Goal: Information Seeking & Learning: Learn about a topic

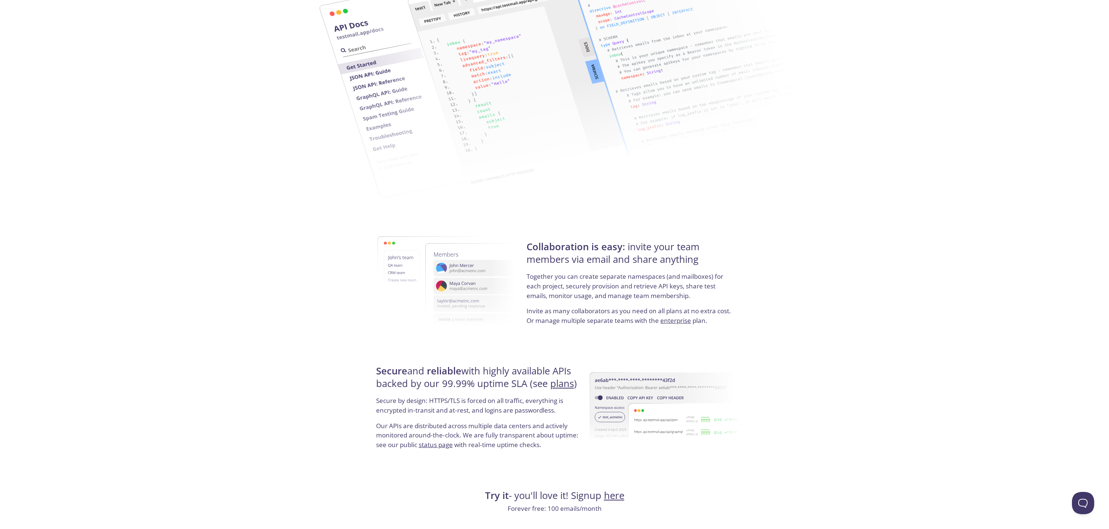
scroll to position [1166, 0]
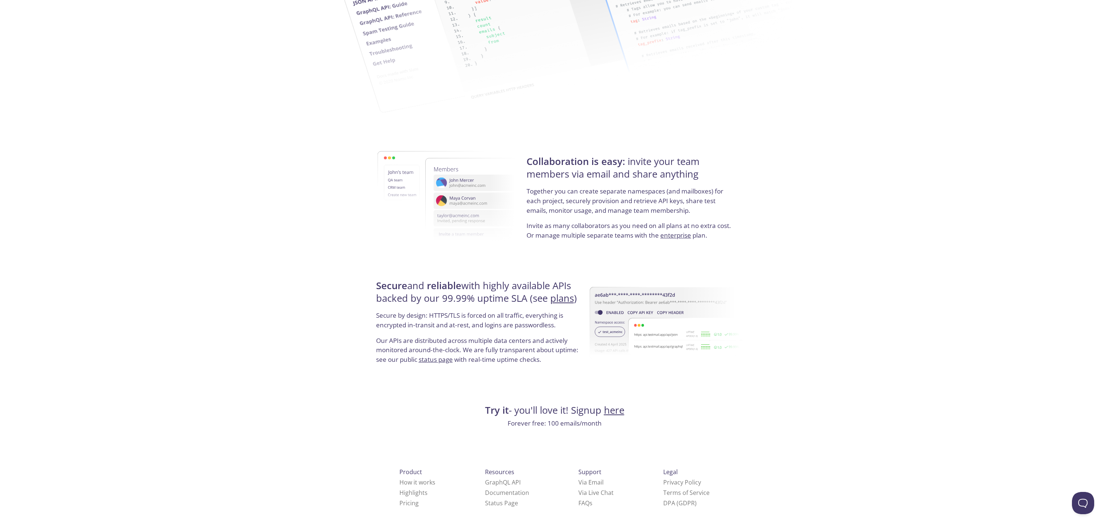
drag, startPoint x: 696, startPoint y: 428, endPoint x: 543, endPoint y: 313, distance: 192.1
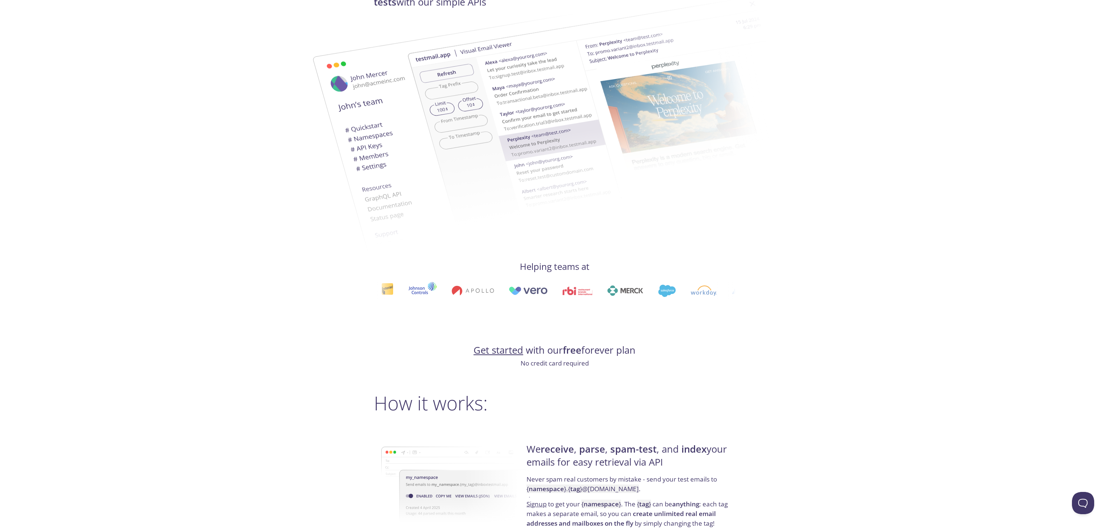
scroll to position [0, 0]
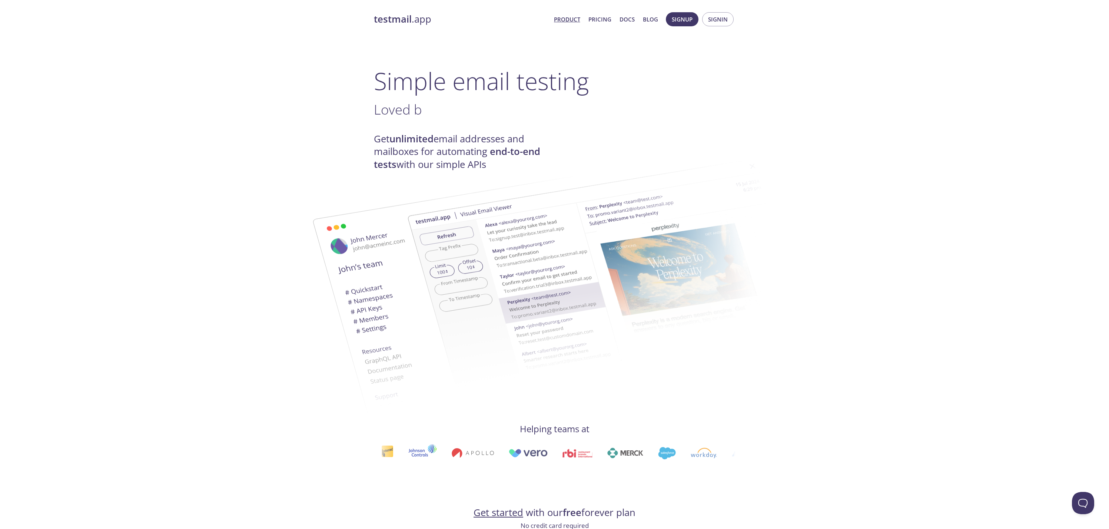
click at [570, 19] on link "Product" at bounding box center [567, 19] width 26 height 10
click at [592, 16] on link "Pricing" at bounding box center [599, 19] width 23 height 10
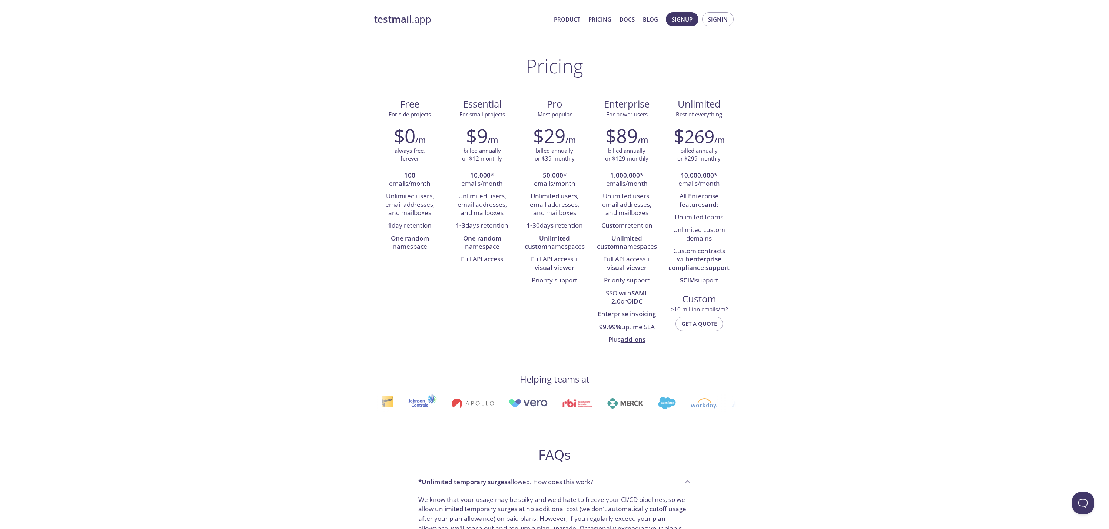
click at [861, 172] on div "testmail .app Product Pricing Docs Blog Signup Signin Pricing Free For side pro…" at bounding box center [554, 485] width 1109 height 956
click at [565, 19] on link "Product" at bounding box center [567, 19] width 26 height 10
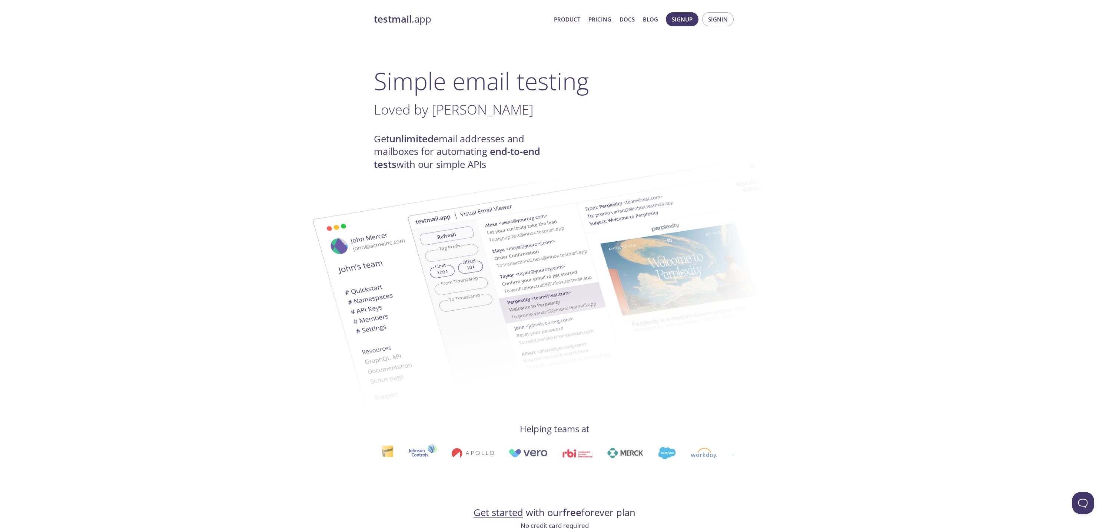
click at [607, 14] on link "Pricing" at bounding box center [599, 19] width 23 height 10
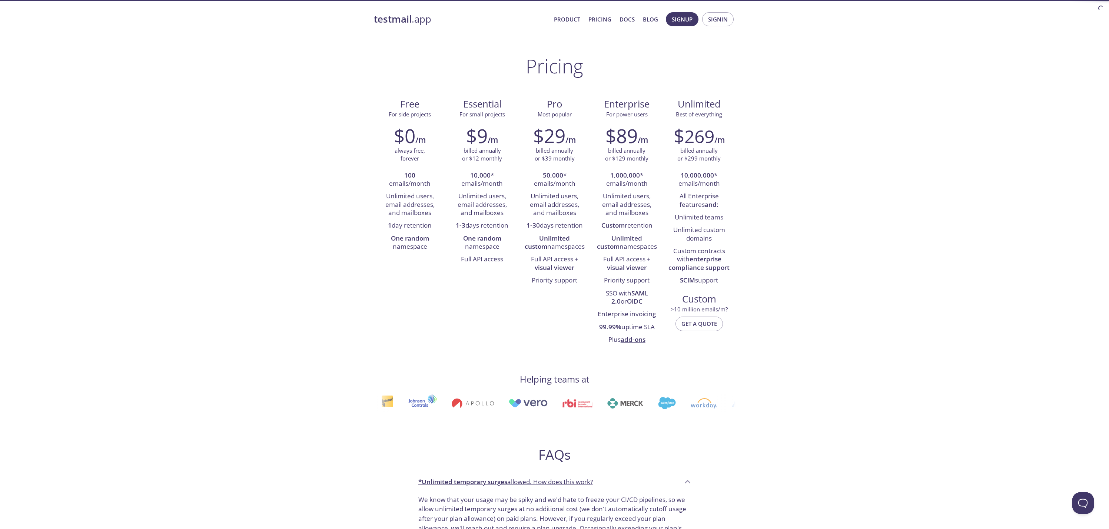
click at [578, 16] on link "Product" at bounding box center [567, 19] width 26 height 10
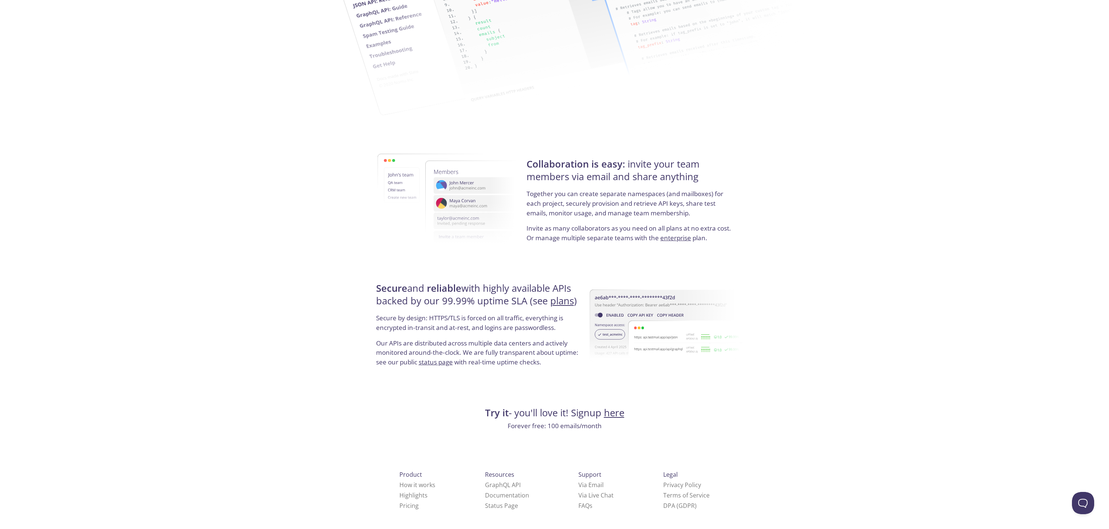
scroll to position [1166, 0]
click at [596, 318] on img at bounding box center [665, 322] width 153 height 119
